Goal: Task Accomplishment & Management: Use online tool/utility

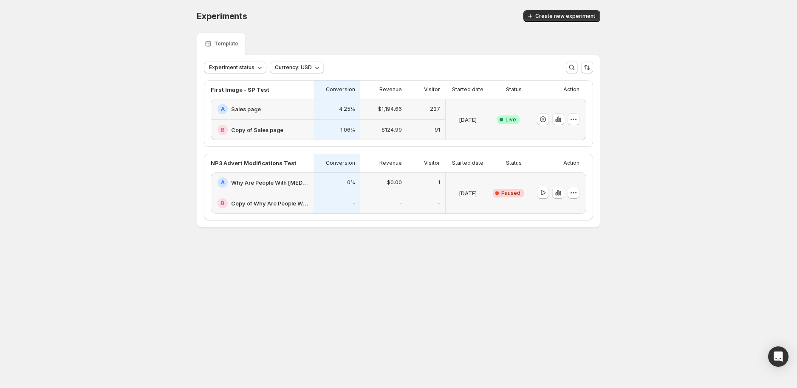
click at [398, 120] on div "$124.99" at bounding box center [383, 130] width 47 height 21
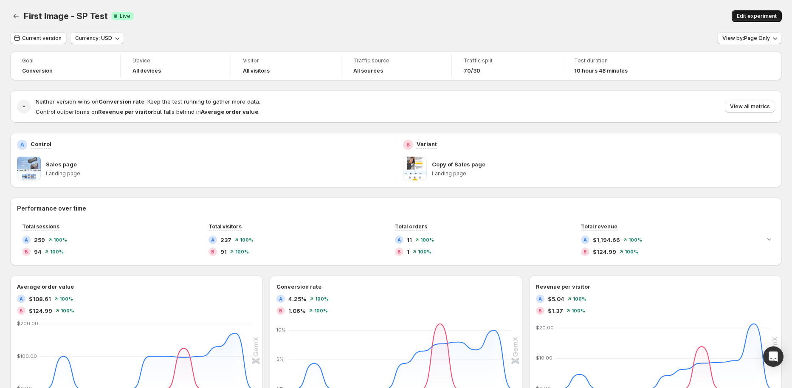
click at [771, 10] on button "Edit experiment" at bounding box center [757, 16] width 50 height 12
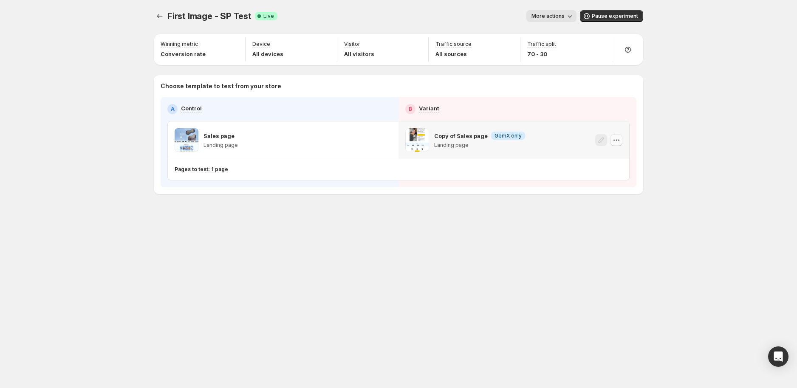
click at [612, 138] on icon "button" at bounding box center [616, 140] width 8 height 8
click at [491, 138] on span "Info GemX only" at bounding box center [508, 136] width 34 height 8
click at [455, 138] on p "Copy of Sales page" at bounding box center [461, 136] width 54 height 8
click at [420, 140] on span at bounding box center [417, 140] width 24 height 24
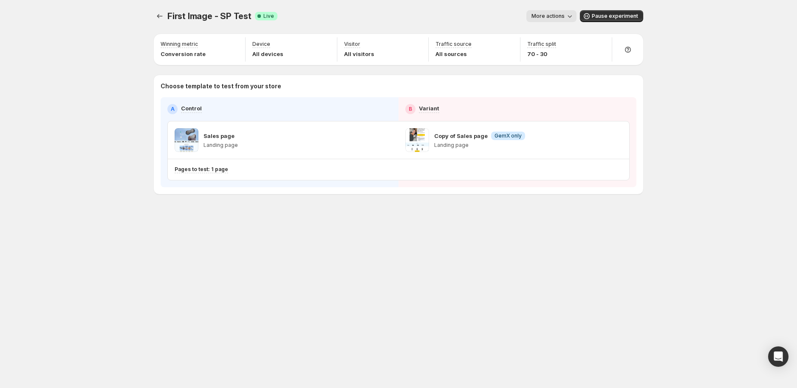
click at [561, 20] on button "More actions" at bounding box center [551, 16] width 50 height 12
click at [562, 18] on span "More actions" at bounding box center [547, 16] width 33 height 7
click at [561, 11] on button "More actions" at bounding box center [551, 16] width 50 height 12
click at [559, 60] on span "End experiment" at bounding box center [566, 62] width 41 height 7
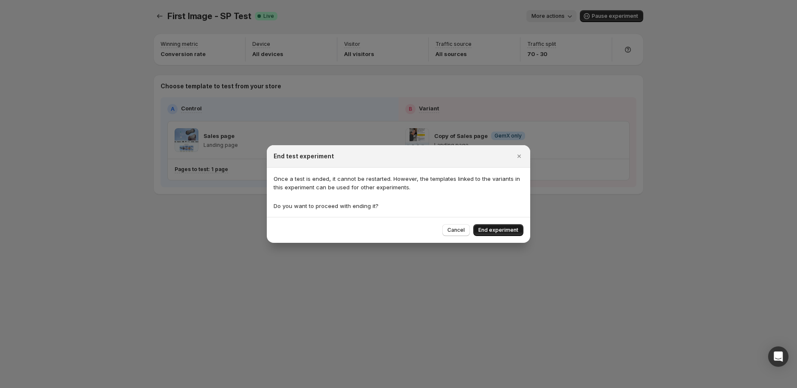
click at [498, 231] on span "End experiment" at bounding box center [498, 230] width 40 height 7
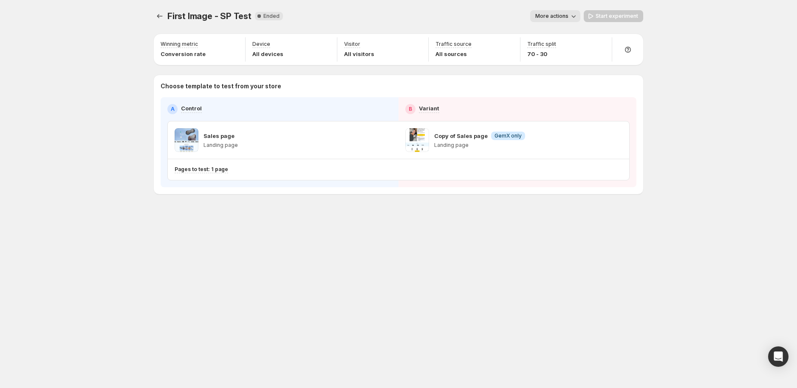
click at [471, 148] on p "Landing page" at bounding box center [479, 145] width 91 height 7
click at [158, 14] on icon "Experiments" at bounding box center [159, 16] width 8 height 8
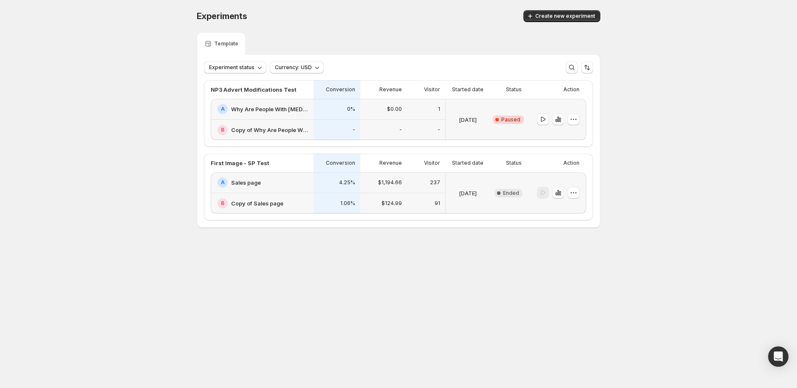
click at [299, 116] on div "A Why Are People With [MEDICAL_DATA] Ditching Painkillers" at bounding box center [262, 109] width 103 height 21
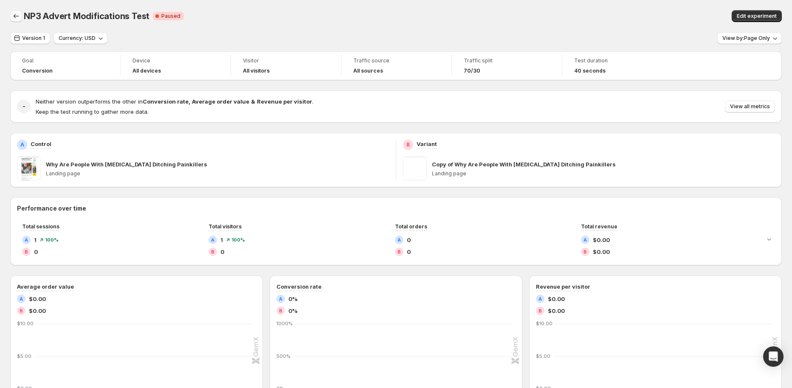
drag, startPoint x: 28, startPoint y: 22, endPoint x: 14, endPoint y: 22, distance: 13.2
click at [25, 22] on div "NP3 Advert Modifications Test Critical Complete Paused" at bounding box center [238, 16] width 429 height 12
click at [14, 22] on button "Back" at bounding box center [16, 16] width 12 height 12
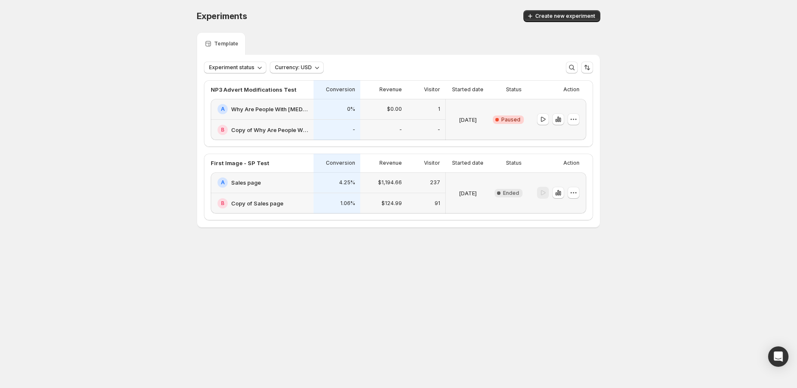
click at [420, 189] on div "237" at bounding box center [426, 182] width 38 height 21
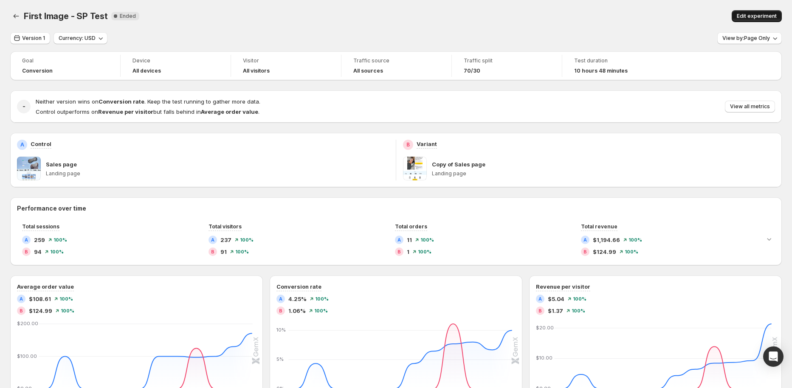
click at [760, 19] on span "Edit experiment" at bounding box center [757, 16] width 40 height 7
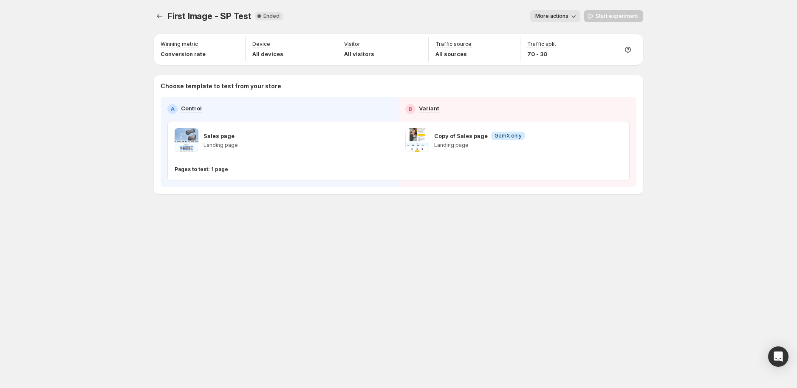
click at [604, 145] on div "Copy of Sales page Info GemX only Landing page" at bounding box center [513, 140] width 217 height 24
click at [161, 20] on icon "Experiments" at bounding box center [159, 16] width 8 height 8
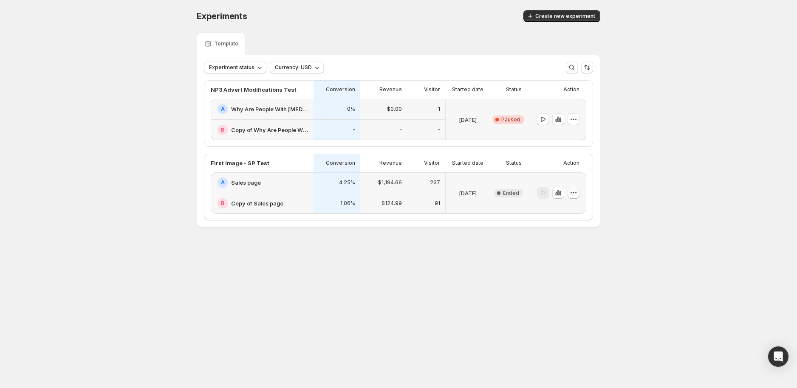
click at [572, 195] on icon "button" at bounding box center [573, 193] width 8 height 8
click at [556, 11] on button "Create new experiment" at bounding box center [561, 16] width 77 height 12
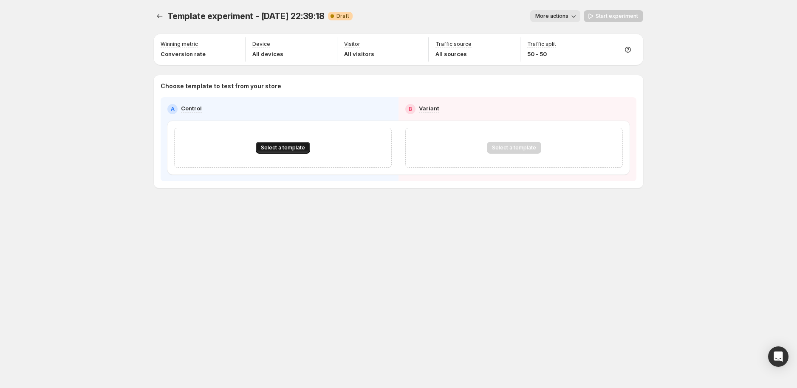
click at [289, 145] on span "Select a template" at bounding box center [283, 147] width 44 height 7
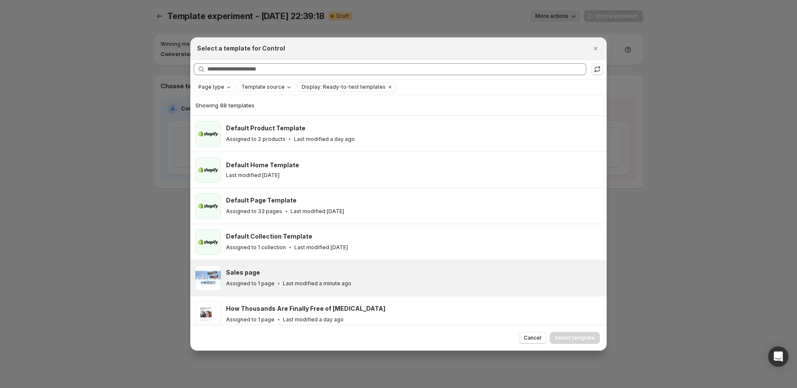
click at [313, 275] on div "Sales page" at bounding box center [412, 272] width 373 height 8
click at [583, 332] on button "Select template" at bounding box center [575, 338] width 50 height 12
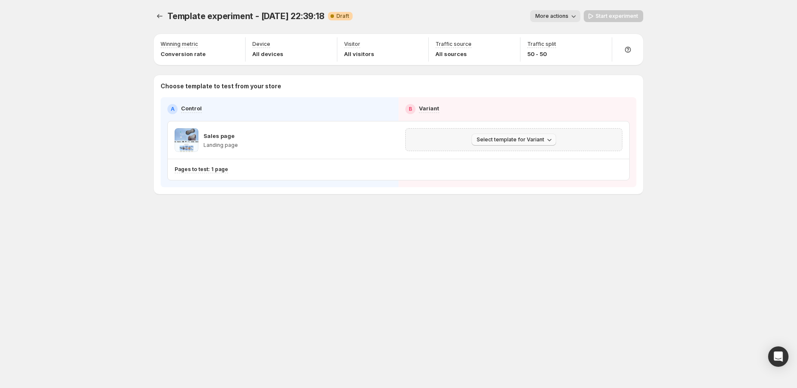
click at [536, 138] on span "Select template for Variant" at bounding box center [511, 139] width 68 height 7
click at [528, 169] on span "Create Variant based on Control" at bounding box center [515, 172] width 87 height 7
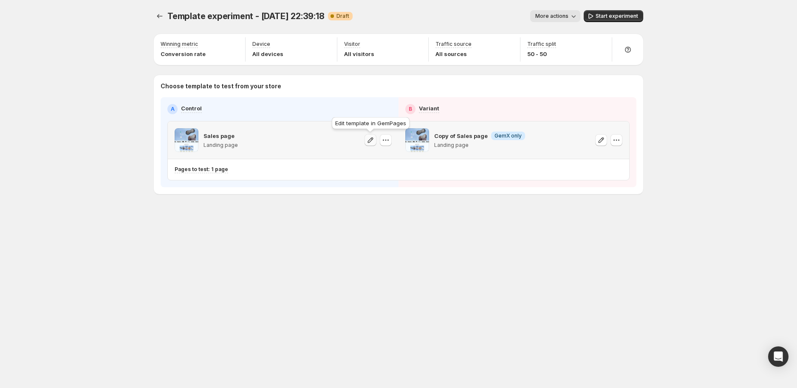
click at [370, 141] on icon "button" at bounding box center [370, 140] width 8 height 8
click at [598, 44] on icon "button" at bounding box center [600, 45] width 8 height 8
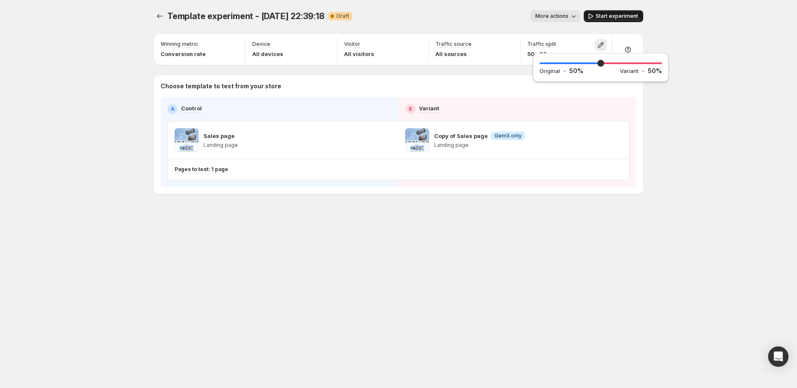
click at [603, 17] on span "Start experiment" at bounding box center [616, 16] width 42 height 7
click at [601, 45] on icon "button" at bounding box center [601, 45] width 6 height 6
drag, startPoint x: 603, startPoint y: 64, endPoint x: 612, endPoint y: 63, distance: 8.9
type input "**"
click at [612, 63] on input "range" at bounding box center [600, 63] width 122 height 12
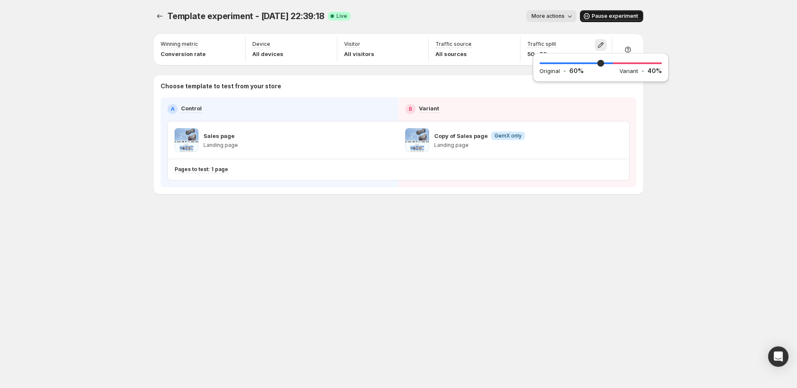
click at [657, 26] on div "Template experiment - [DATE] 22:39:18. This page is ready Template experiment -…" at bounding box center [398, 194] width 797 height 388
click at [555, 15] on span "More actions" at bounding box center [547, 16] width 33 height 7
click at [557, 45] on span "Rename" at bounding box center [557, 48] width 22 height 7
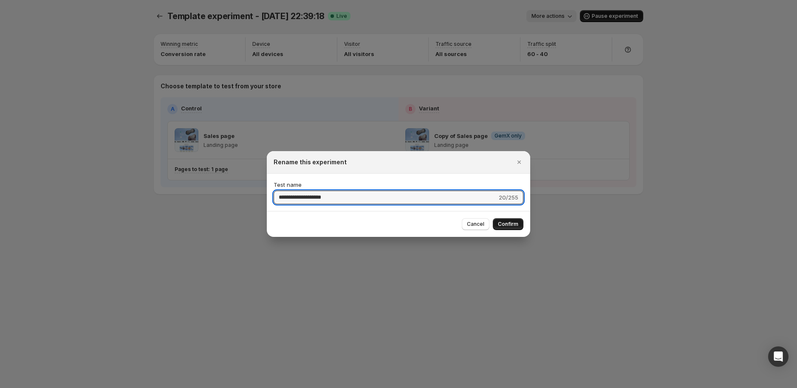
type input "**********"
click at [506, 222] on span "Confirm" at bounding box center [508, 224] width 20 height 7
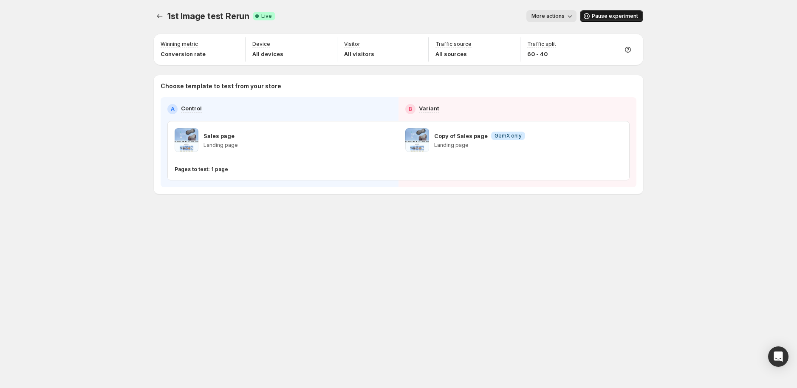
click at [152, 14] on div "1st Image test Rerun. This page is ready 1st Image test Rerun Success Complete …" at bounding box center [399, 120] width 510 height 240
click at [156, 14] on icon "Experiments" at bounding box center [159, 16] width 8 height 8
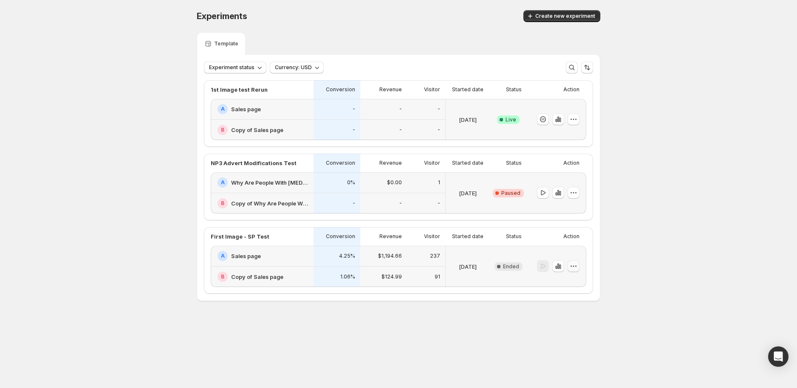
click at [575, 266] on icon "button" at bounding box center [573, 266] width 8 height 8
click at [574, 267] on icon "button" at bounding box center [573, 266] width 8 height 8
click at [573, 266] on icon "button" at bounding box center [573, 266] width 1 height 1
click at [565, 301] on span "Rename" at bounding box center [569, 298] width 22 height 7
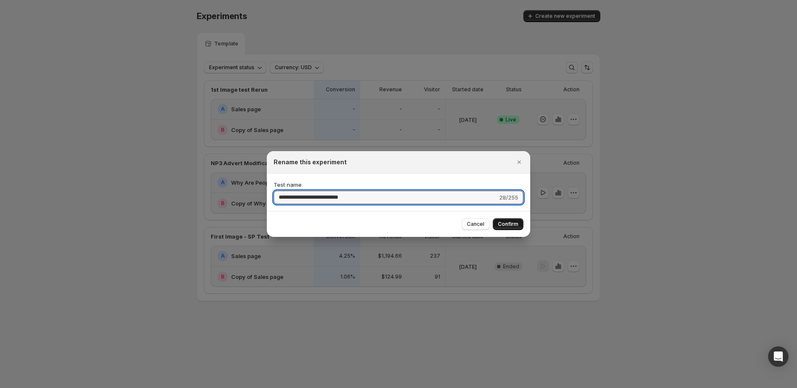
type input "**********"
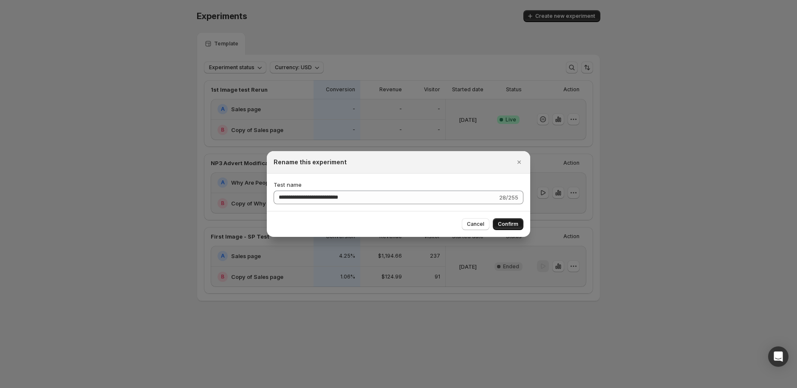
click at [514, 230] on button "Confirm" at bounding box center [508, 224] width 31 height 12
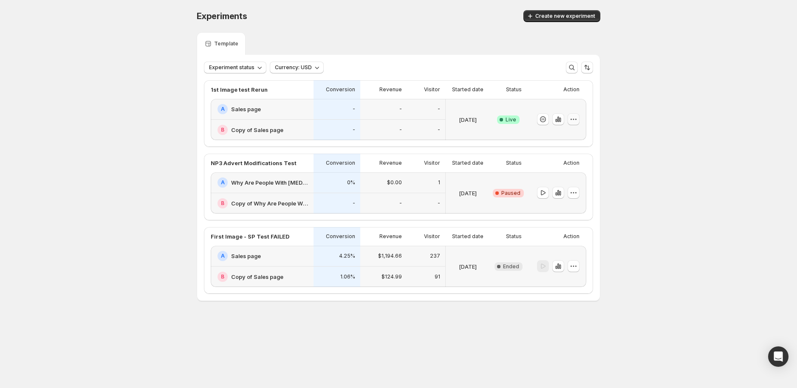
click at [574, 120] on icon "button" at bounding box center [573, 119] width 8 height 8
click at [564, 144] on button "Rename" at bounding box center [575, 151] width 105 height 14
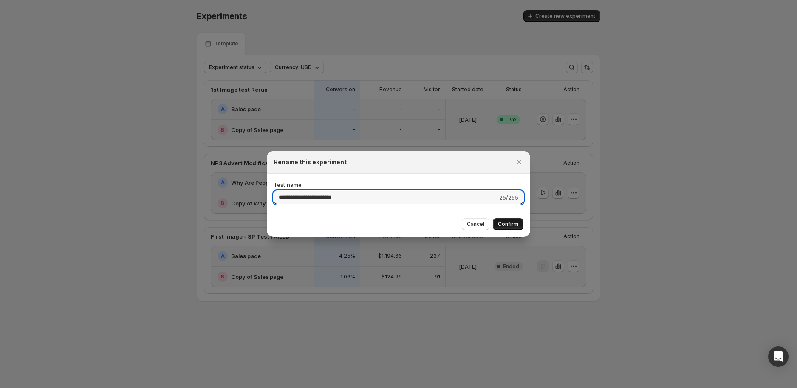
type input "**********"
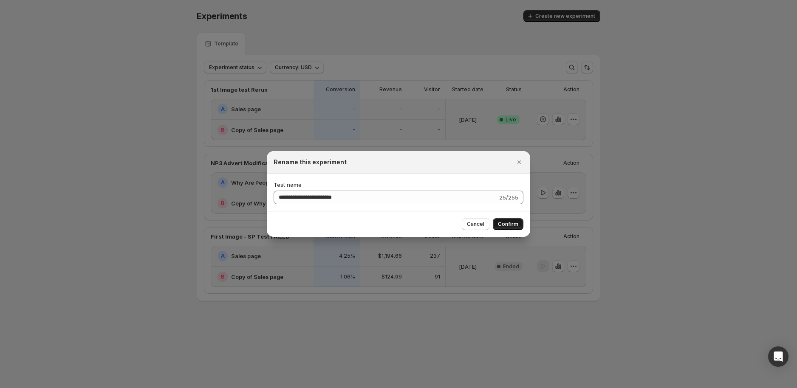
click at [501, 225] on span "Confirm" at bounding box center [508, 224] width 20 height 7
